Goal: Communication & Community: Connect with others

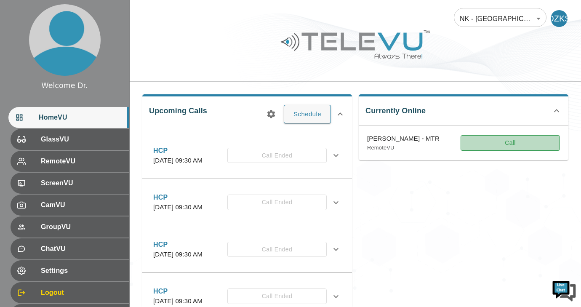
click at [511, 149] on button "Call" at bounding box center [510, 143] width 99 height 16
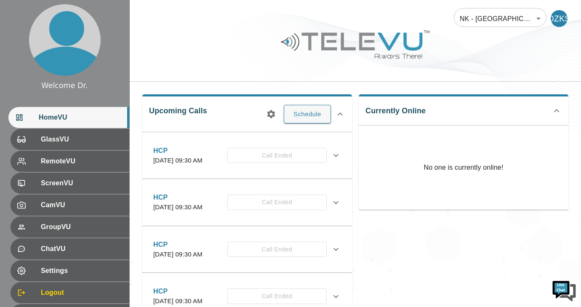
click at [559, 110] on icon at bounding box center [556, 111] width 10 height 10
click at [559, 110] on icon at bounding box center [556, 107] width 10 height 10
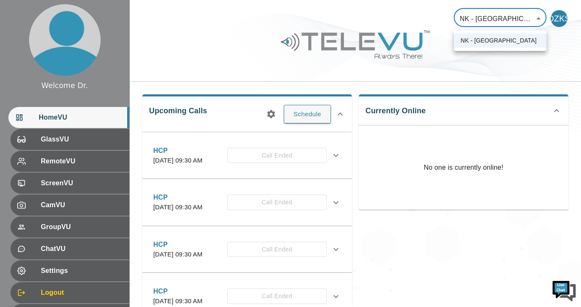
click at [541, 16] on body "Welcome Dr. HomeVU GlassVU RemoteVU ScreenVU CamVU GroupVU ChatVU Settings Logo…" at bounding box center [290, 160] width 581 height 320
click at [511, 37] on li "NK - [GEOGRAPHIC_DATA]" at bounding box center [500, 41] width 93 height 14
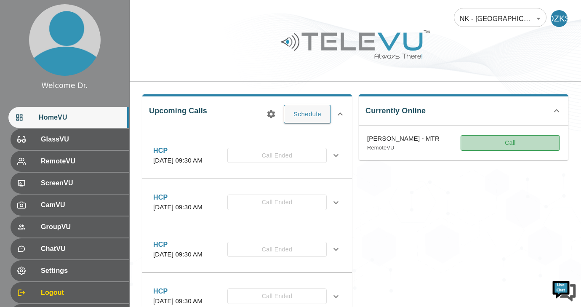
click at [511, 144] on button "Call" at bounding box center [510, 143] width 99 height 16
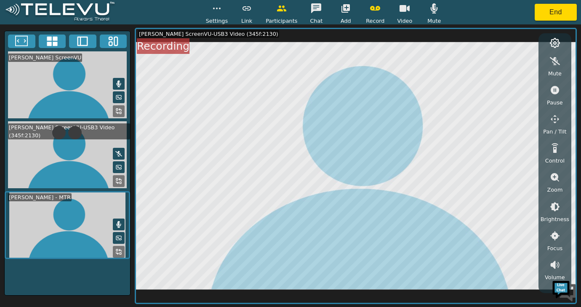
click at [120, 152] on icon at bounding box center [118, 153] width 7 height 7
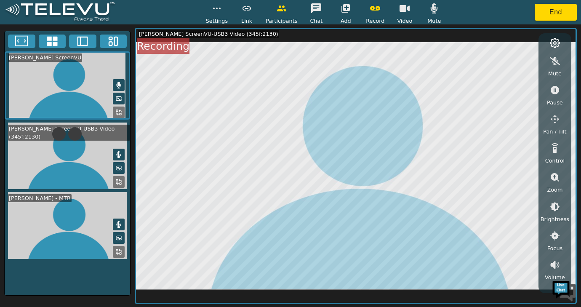
click at [50, 168] on video at bounding box center [67, 156] width 125 height 67
click at [57, 148] on video at bounding box center [67, 156] width 125 height 67
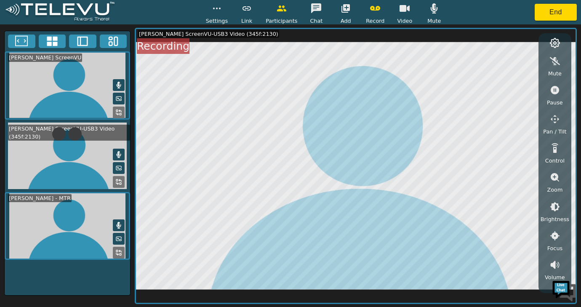
click at [57, 148] on video at bounding box center [67, 156] width 125 height 67
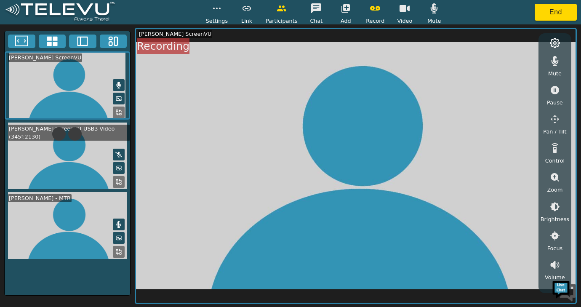
click at [120, 152] on icon at bounding box center [118, 154] width 7 height 7
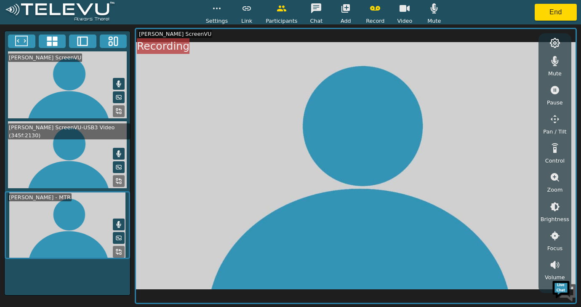
drag, startPoint x: 224, startPoint y: 140, endPoint x: 223, endPoint y: 133, distance: 7.6
click at [223, 138] on video at bounding box center [355, 166] width 439 height 274
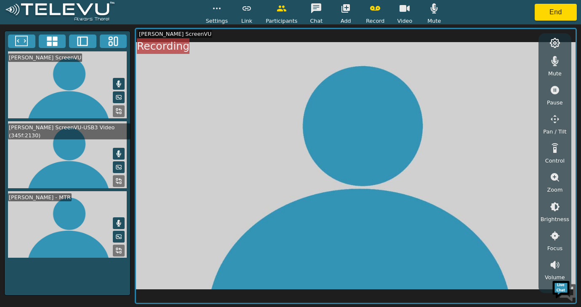
click at [223, 133] on video at bounding box center [355, 166] width 439 height 274
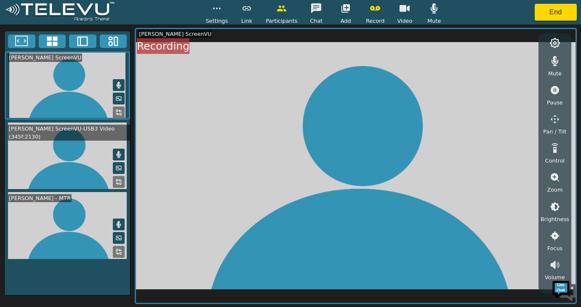
click at [223, 133] on video at bounding box center [355, 166] width 439 height 274
drag, startPoint x: 223, startPoint y: 133, endPoint x: 221, endPoint y: 129, distance: 4.6
click at [223, 133] on video at bounding box center [355, 166] width 439 height 274
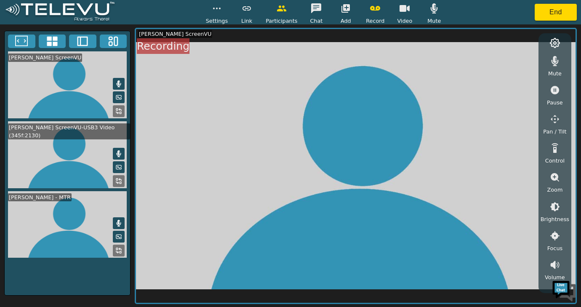
click at [285, 19] on span "Participants" at bounding box center [282, 21] width 32 height 8
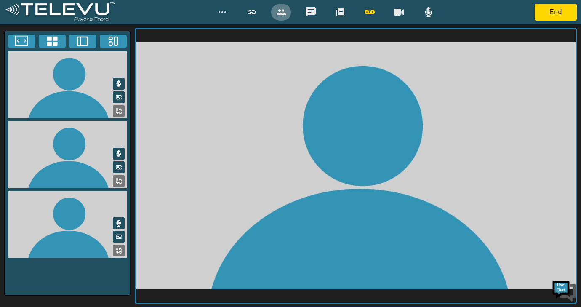
click at [281, 13] on icon "button" at bounding box center [281, 12] width 9 height 6
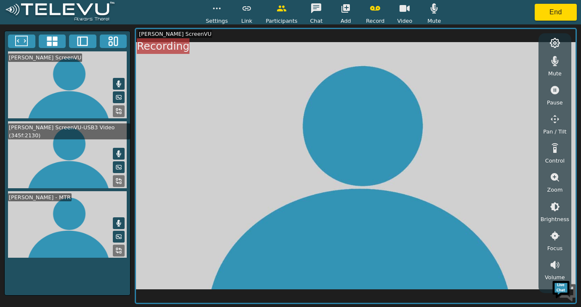
click at [346, 6] on icon "button" at bounding box center [345, 8] width 8 height 8
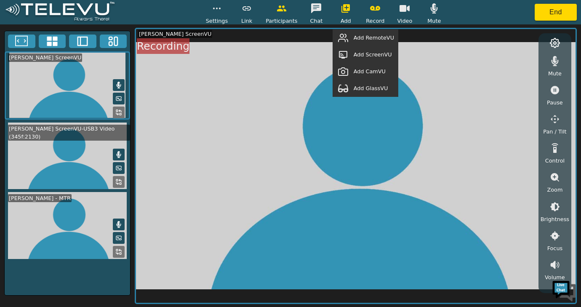
click at [372, 37] on span "Add RemoteVU" at bounding box center [374, 38] width 40 height 8
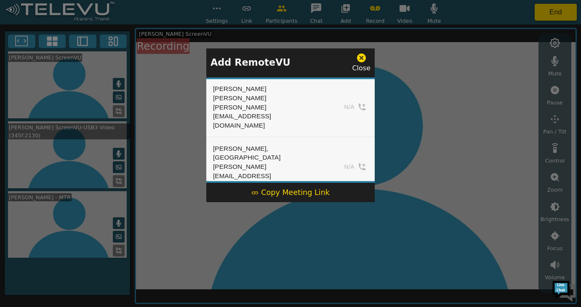
scroll to position [228, 0]
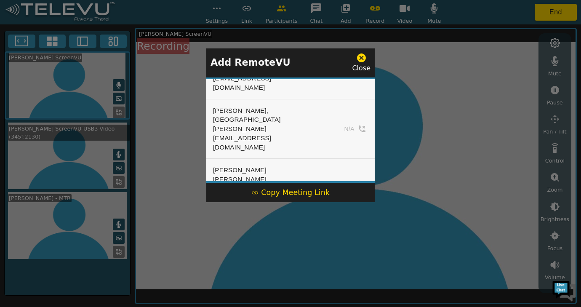
click at [352, 224] on button "Add" at bounding box center [350, 230] width 35 height 13
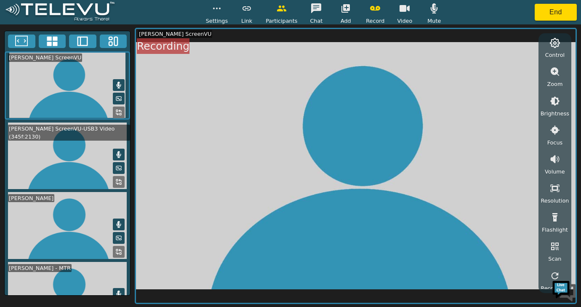
scroll to position [109, 0]
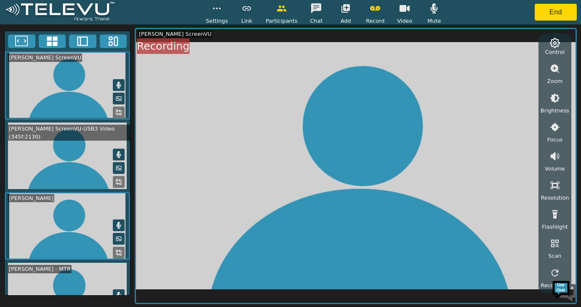
drag, startPoint x: 574, startPoint y: 185, endPoint x: 573, endPoint y: 200, distance: 15.2
click at [573, 200] on video at bounding box center [355, 166] width 439 height 274
